Goal: Communication & Community: Answer question/provide support

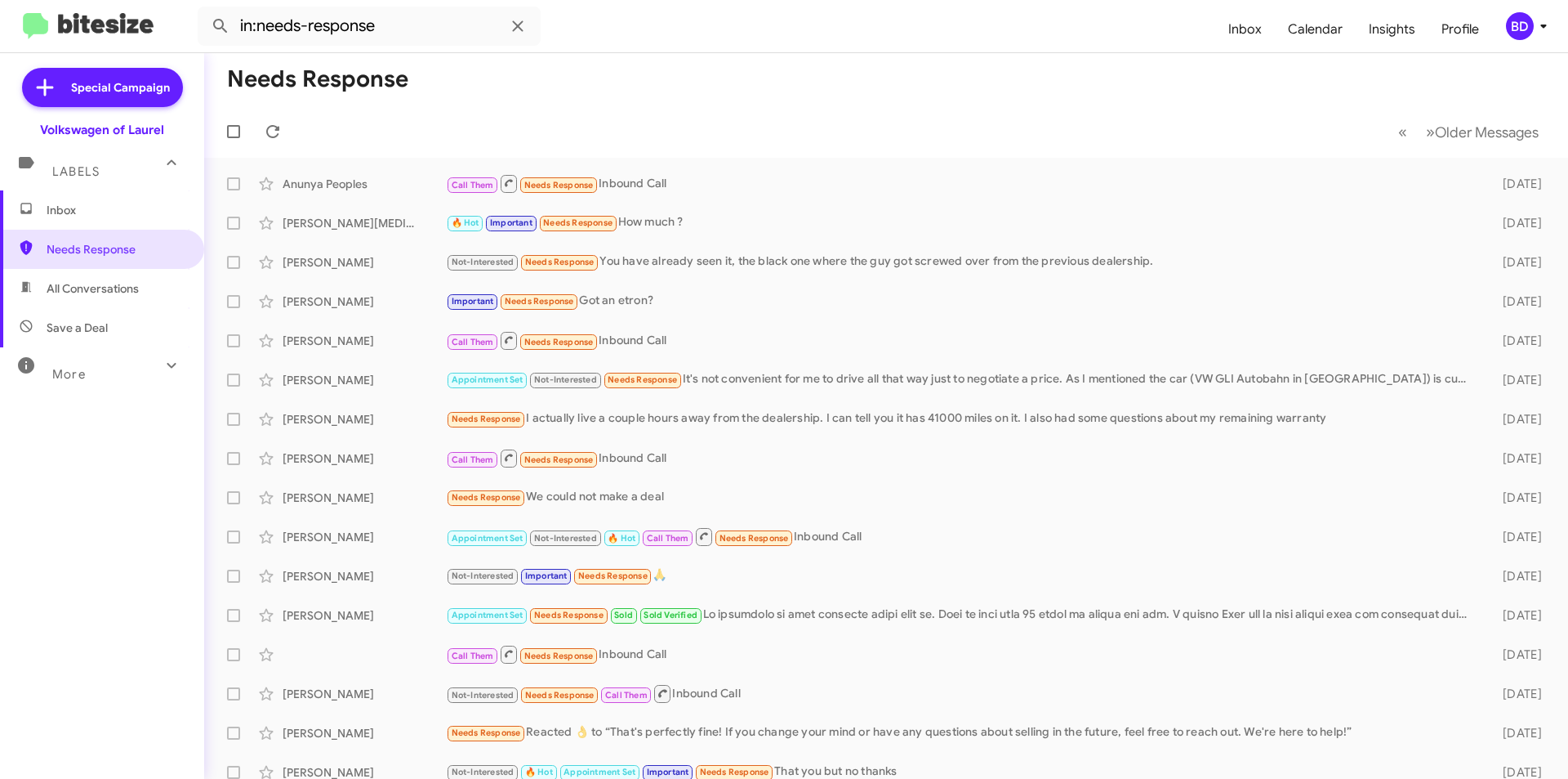
click at [52, 285] on span "All Conversations" at bounding box center [93, 288] width 93 height 16
type input "in:all-conversations"
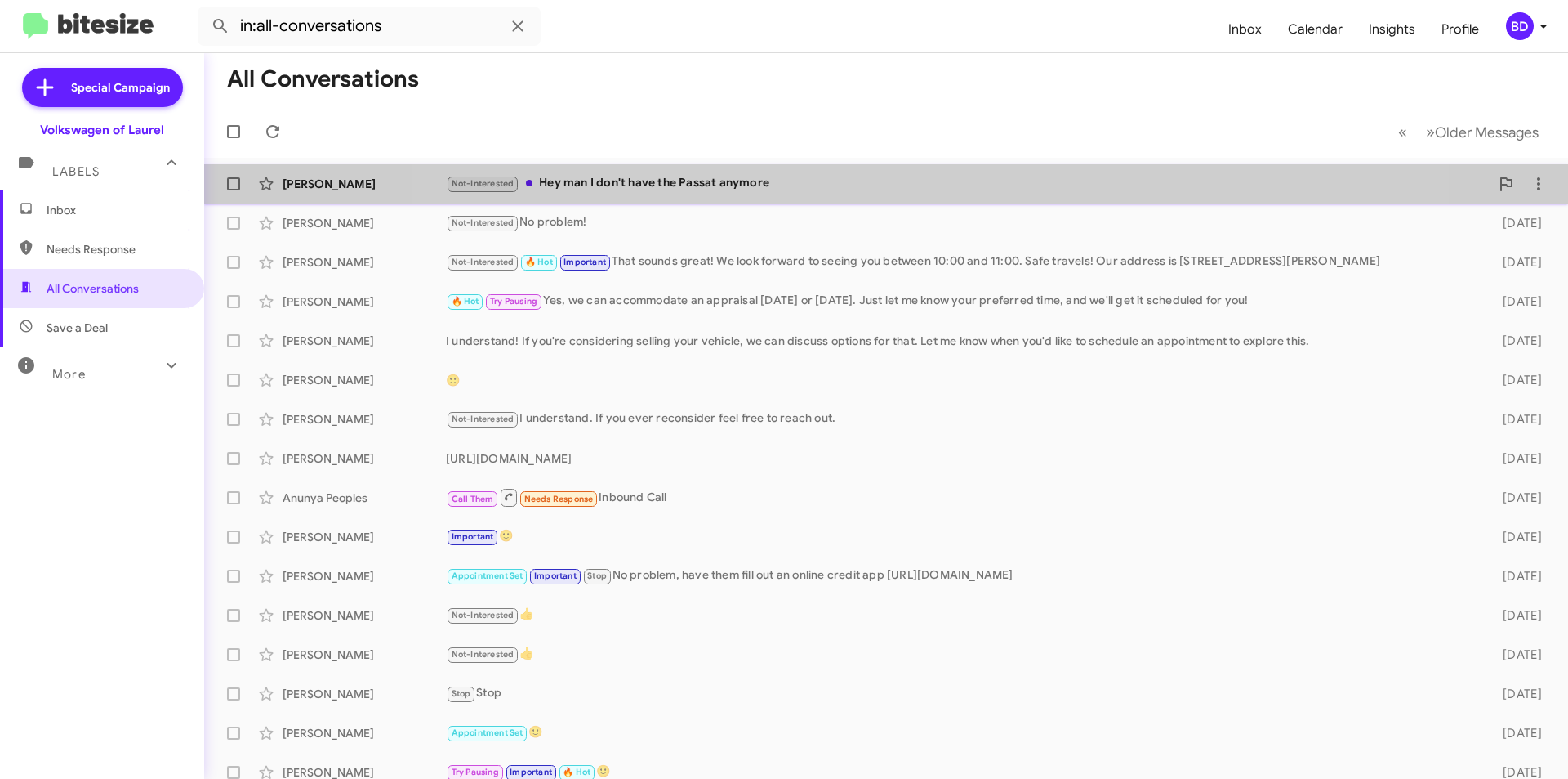
click at [932, 175] on div "Not-Interested Hey man I don't have the Passat anymore" at bounding box center [968, 183] width 1044 height 18
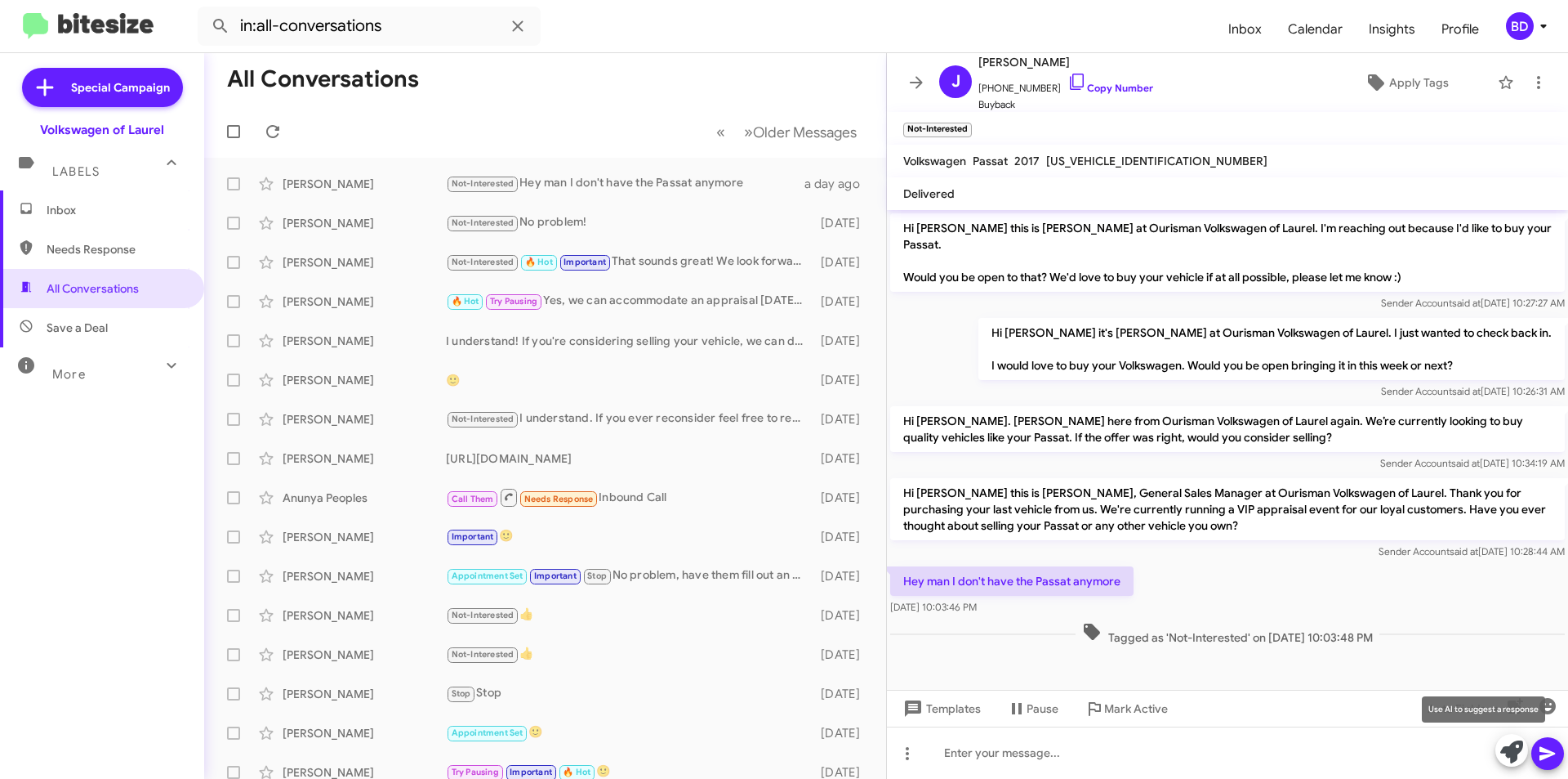
click at [1507, 752] on icon at bounding box center [1512, 752] width 23 height 23
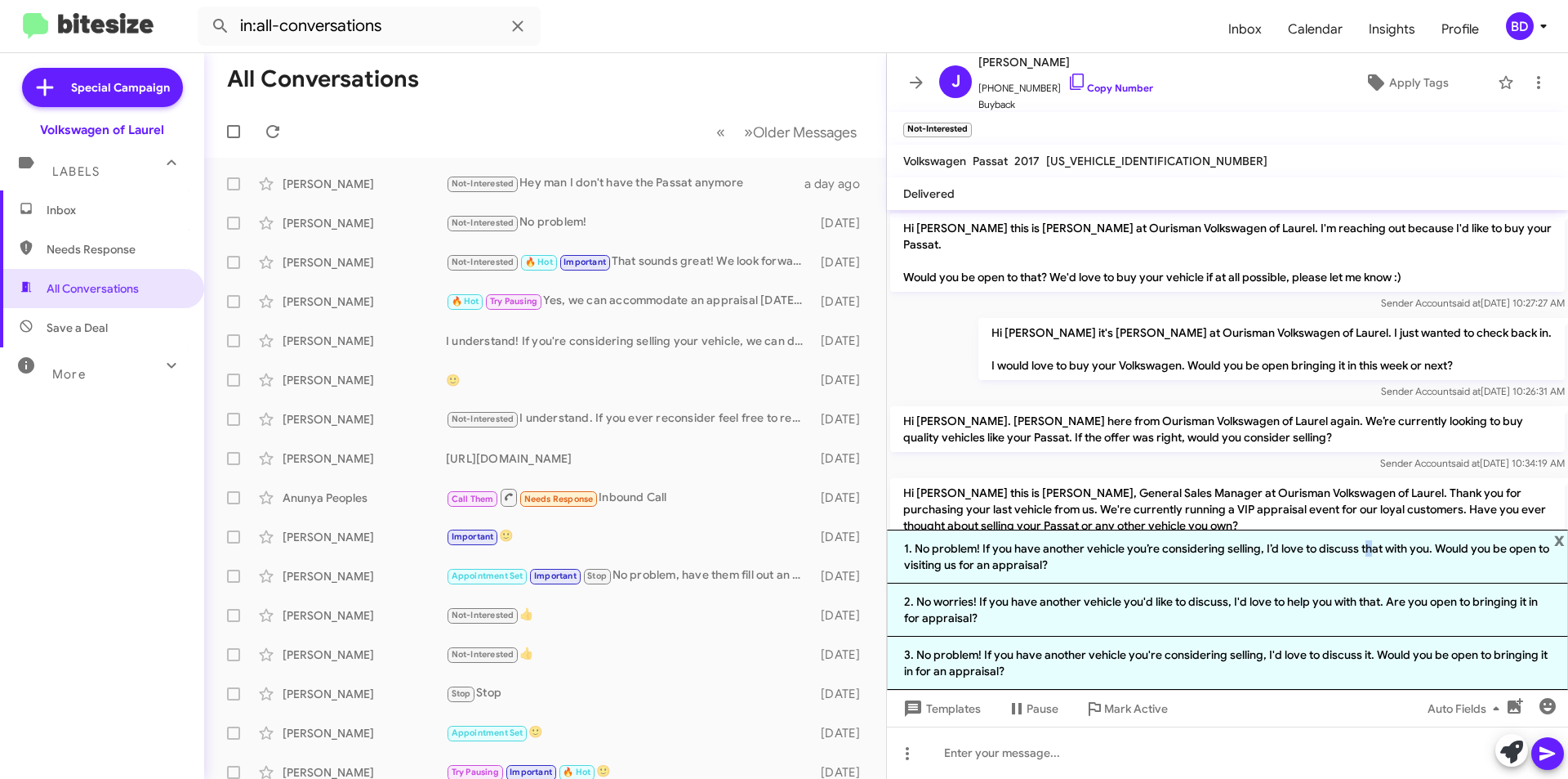
click at [1364, 554] on li "1. No problem! If you have another vehicle you’re considering selling, I’d love…" at bounding box center [1227, 556] width 681 height 54
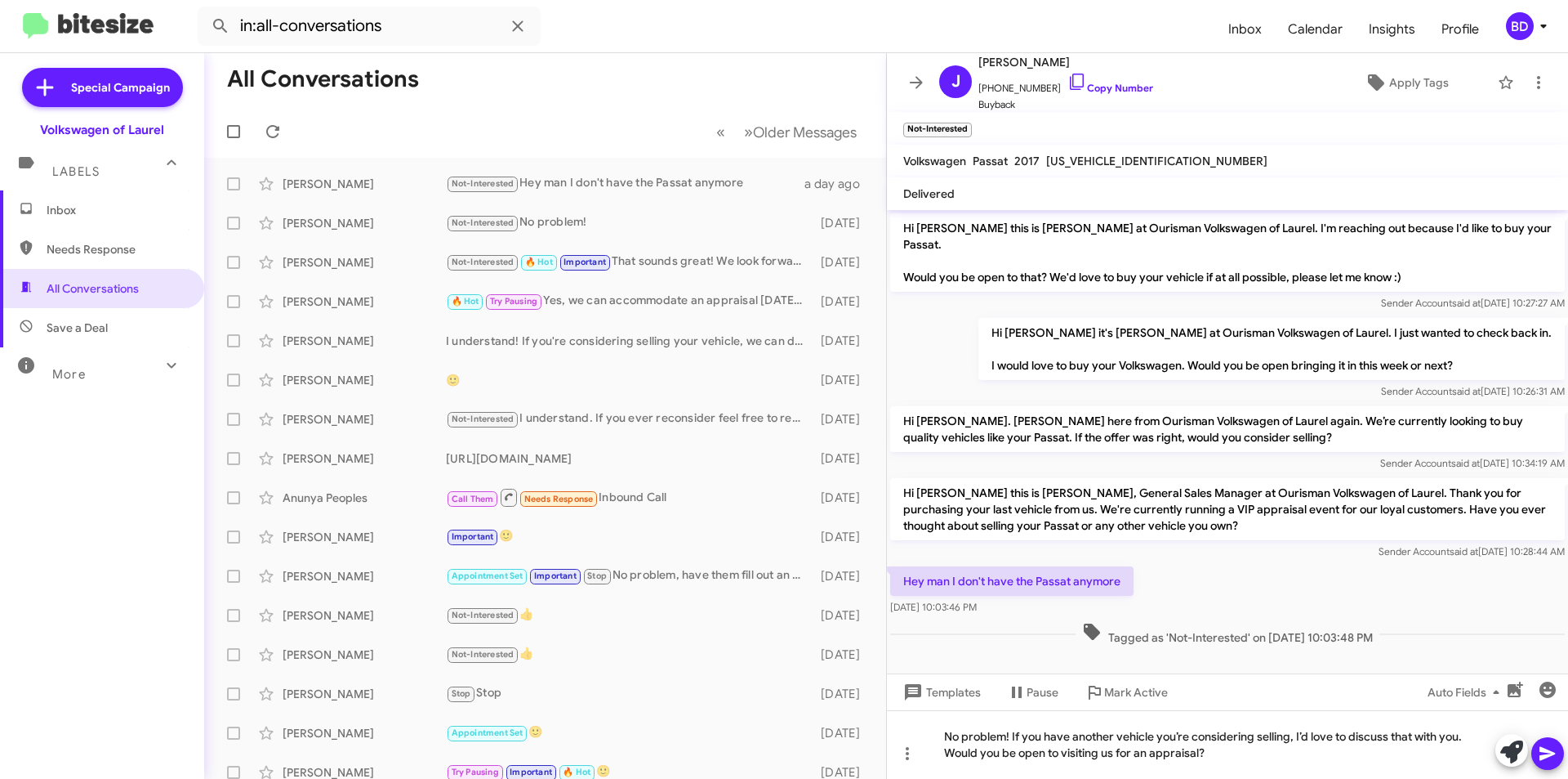
click at [1542, 753] on icon at bounding box center [1548, 753] width 19 height 19
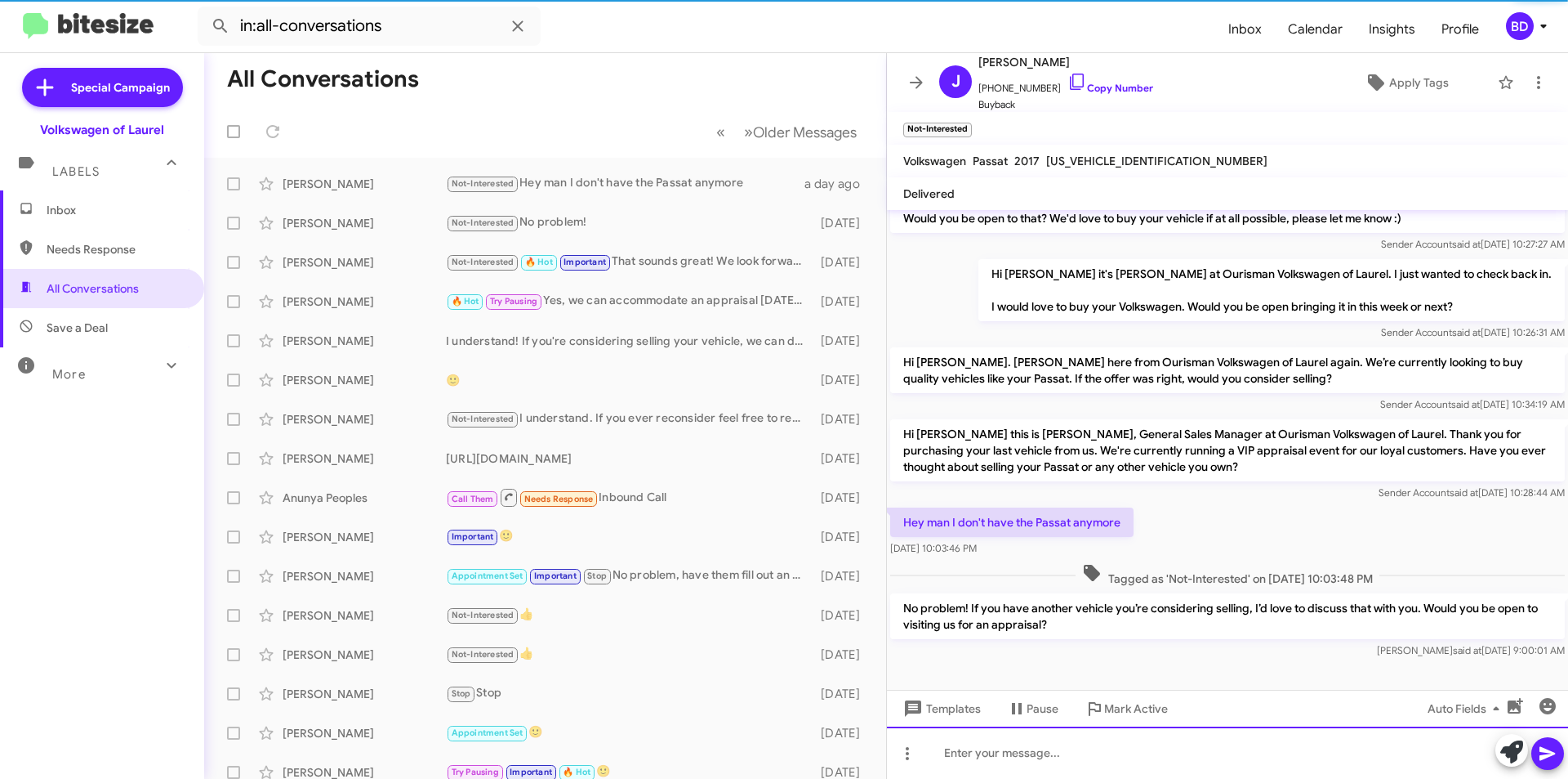
scroll to position [60, 0]
